Goal: Communication & Community: Answer question/provide support

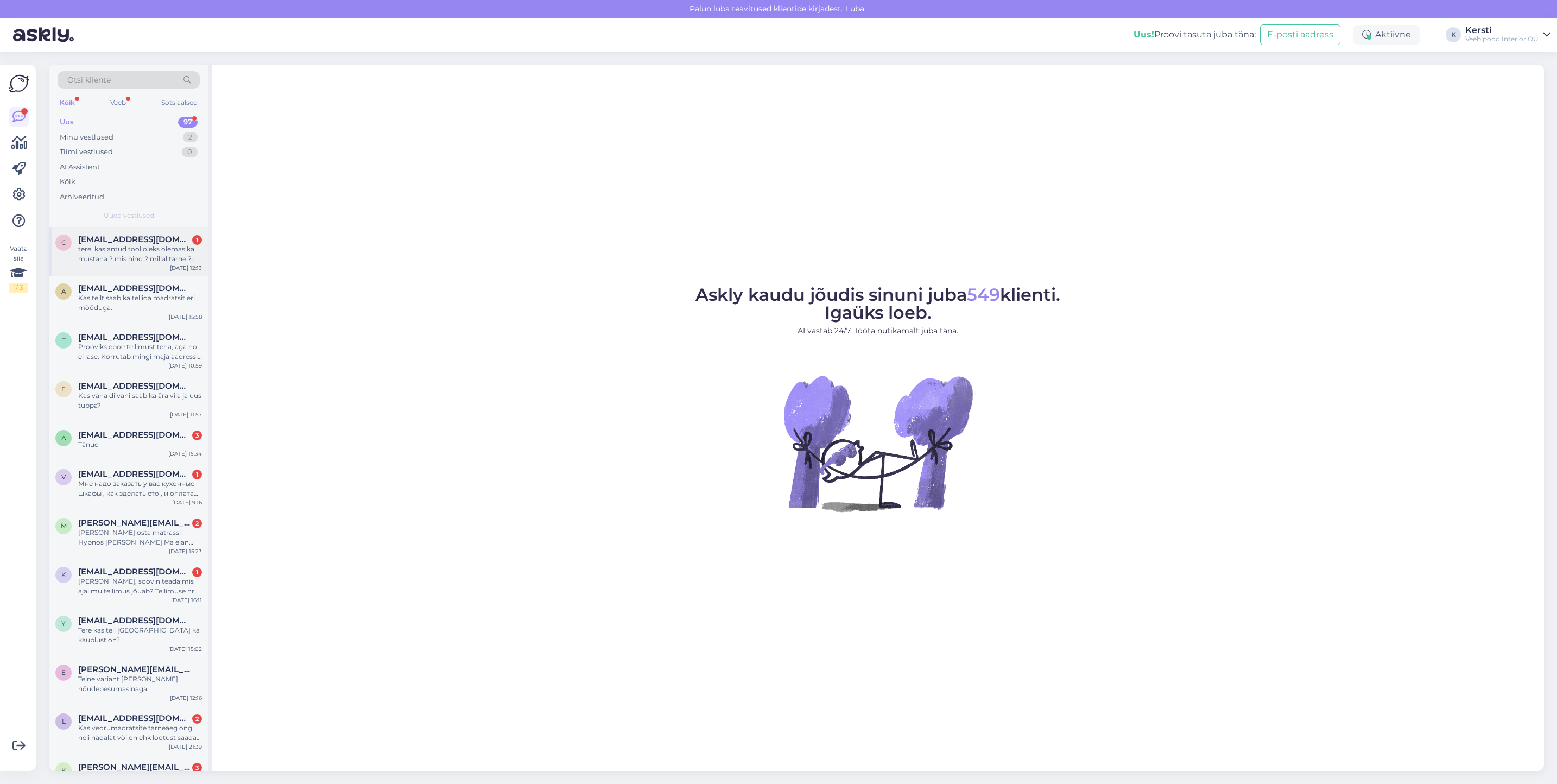
click at [153, 247] on div "tere. kas antud tool oleks olemas ka mustana ? mis hind ? millal tarne ? Töörii…" at bounding box center [140, 254] width 124 height 20
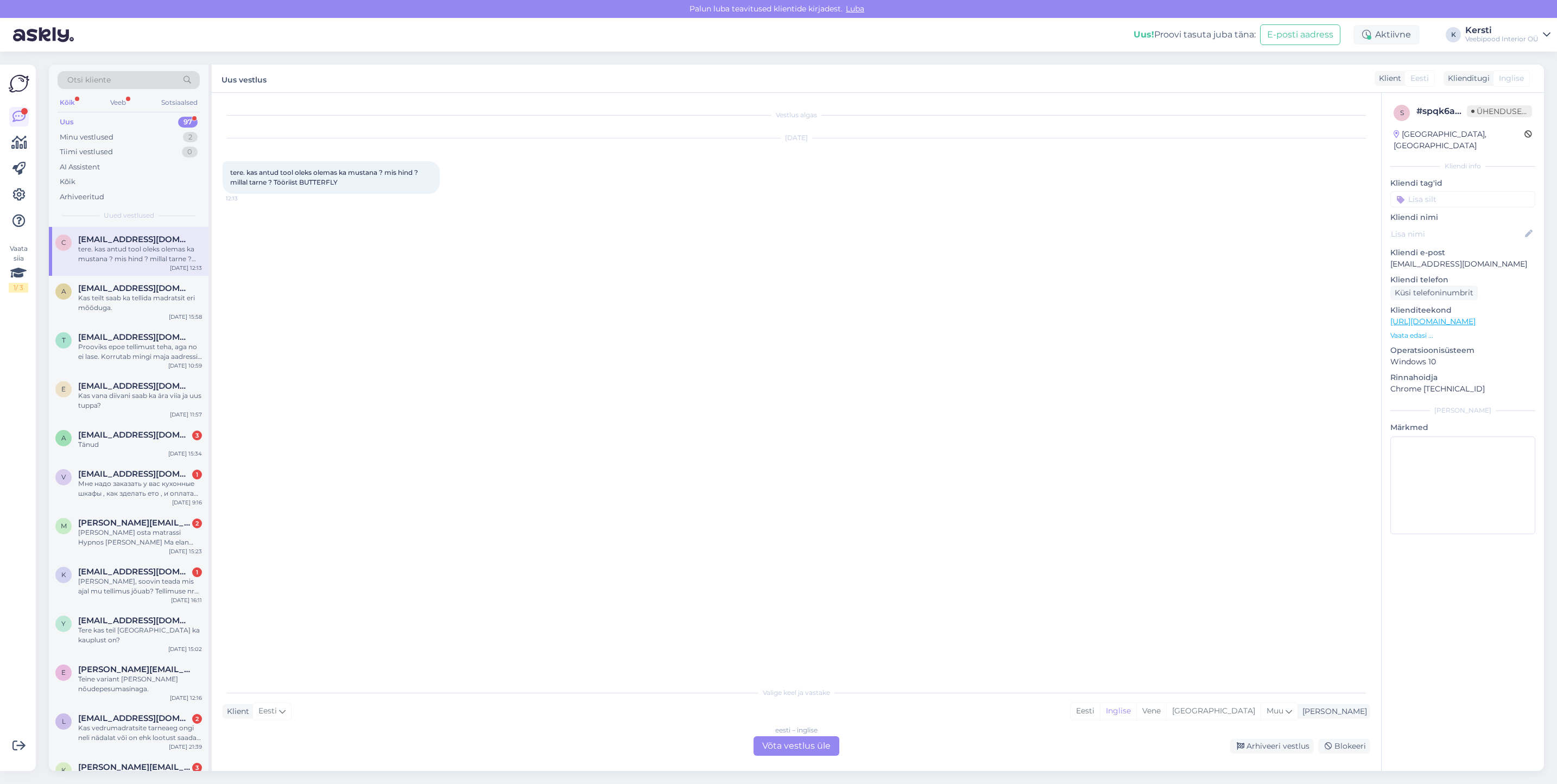
click at [820, 748] on font "Võta vestlus üle" at bounding box center [796, 745] width 68 height 10
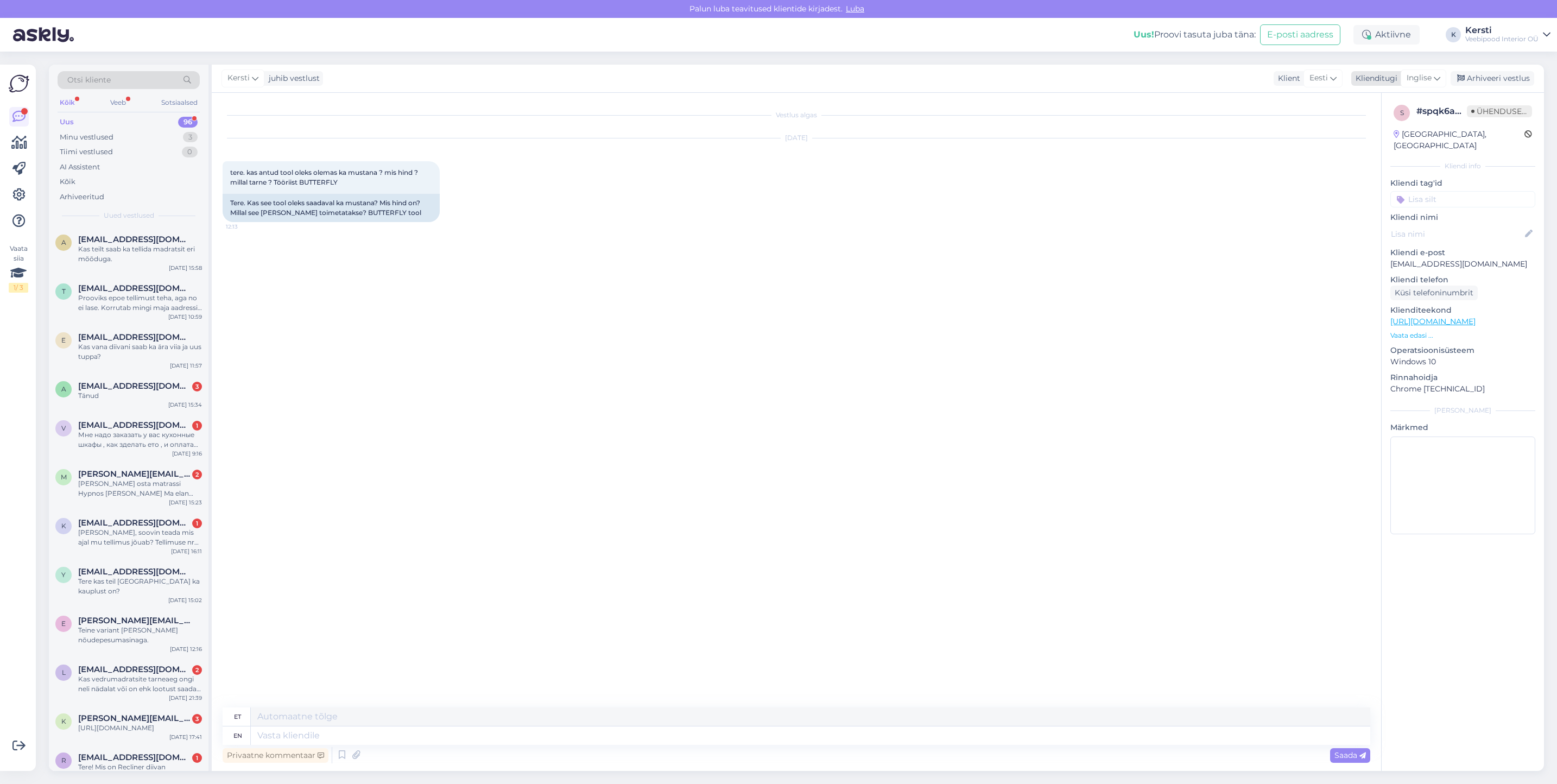
click at [1427, 77] on span "Inglise" at bounding box center [1420, 78] width 25 height 12
click at [1405, 188] on link "Eesti" at bounding box center [1399, 183] width 120 height 17
click at [491, 721] on div "Vestlus algas [DATE] tere. kas antud tool oleks olemas ka mustana ? mis hind ? …" at bounding box center [797, 431] width 1170 height 678
click at [390, 741] on textarea at bounding box center [797, 732] width 1148 height 23
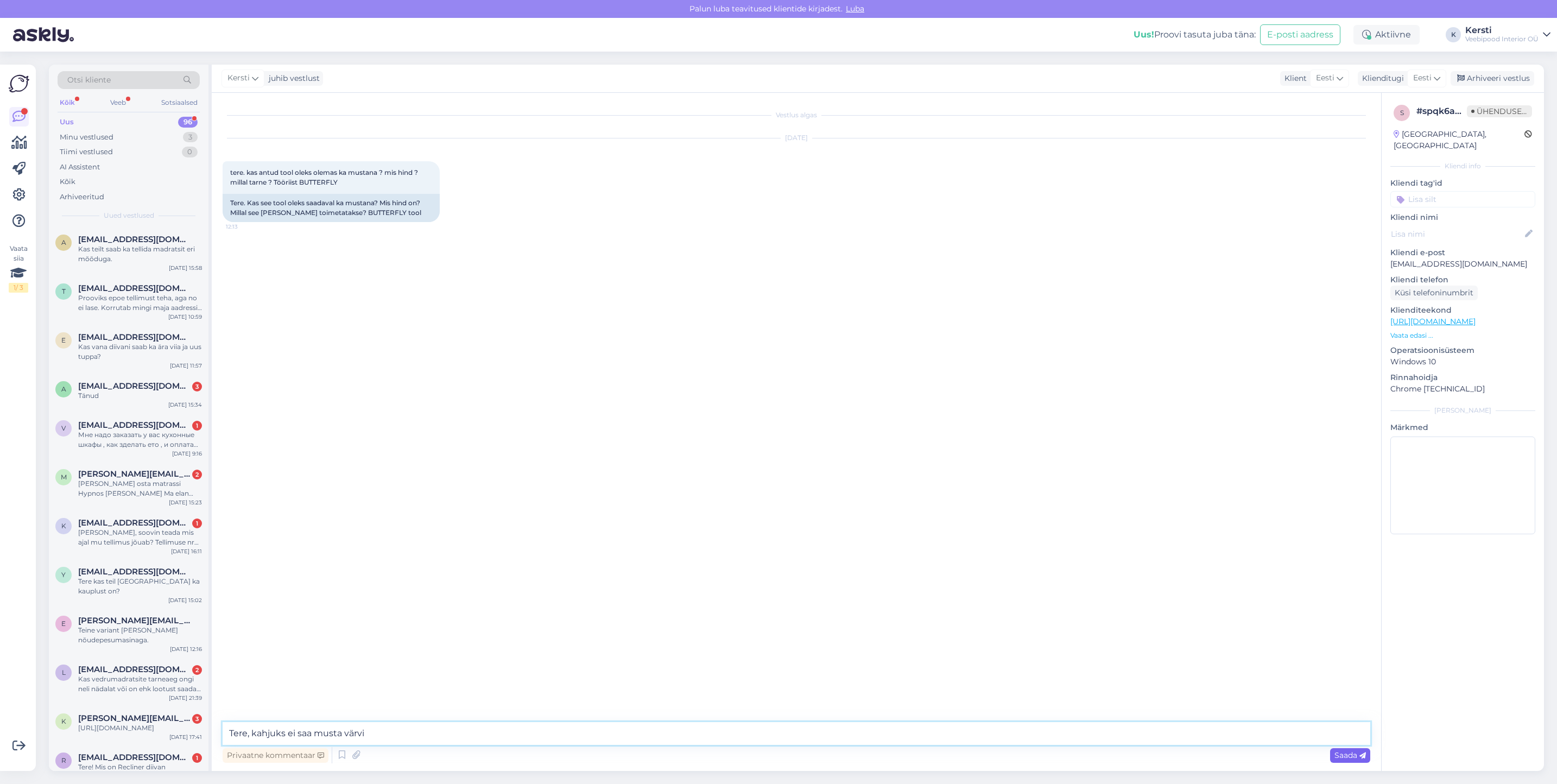
type textarea "Tere, kahjuks ei saa musta värvi"
drag, startPoint x: 1350, startPoint y: 756, endPoint x: 1350, endPoint y: 748, distance: 8.0
click at [1351, 756] on font "Saada" at bounding box center [1346, 755] width 23 height 10
